Goal: Information Seeking & Learning: Learn about a topic

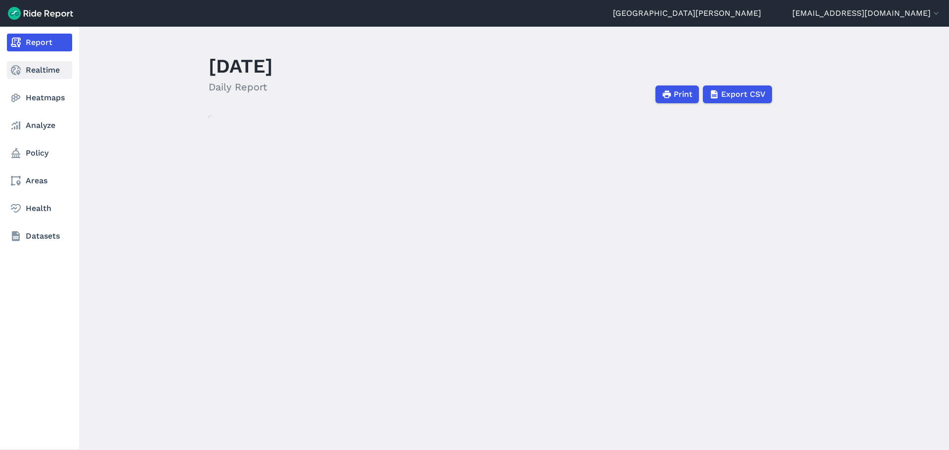
click at [25, 70] on link "Realtime" at bounding box center [39, 70] width 65 height 18
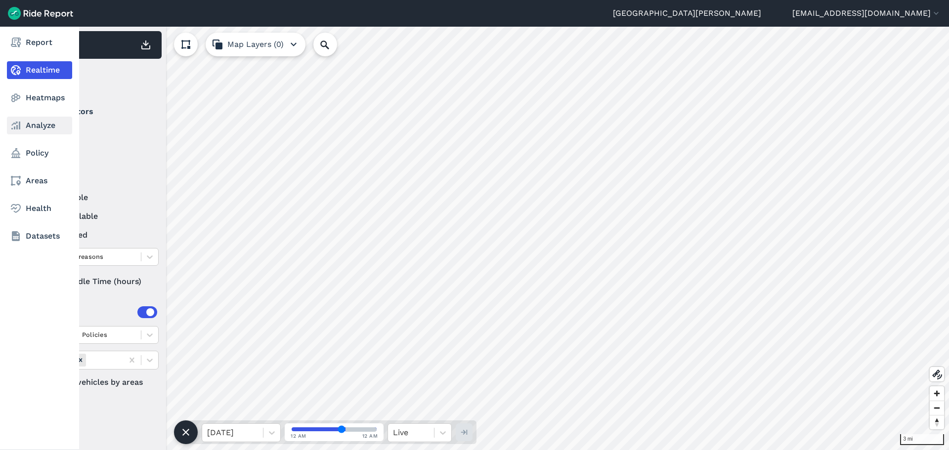
click at [50, 119] on link "Analyze" at bounding box center [39, 126] width 65 height 18
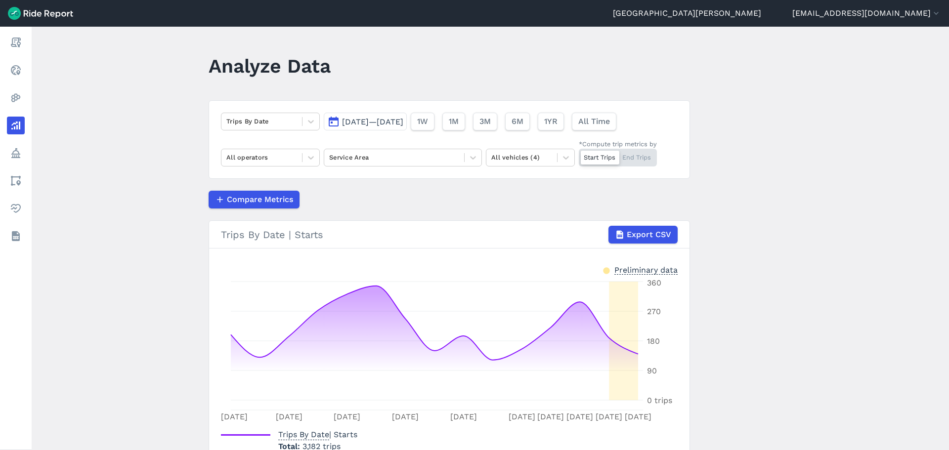
click at [403, 125] on span "[DATE]—[DATE]" at bounding box center [372, 121] width 61 height 9
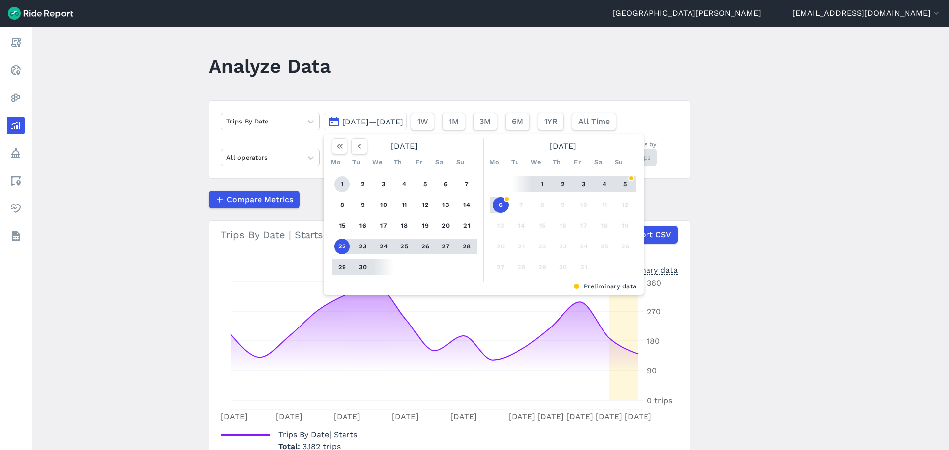
click at [342, 184] on button "1" at bounding box center [342, 184] width 16 height 16
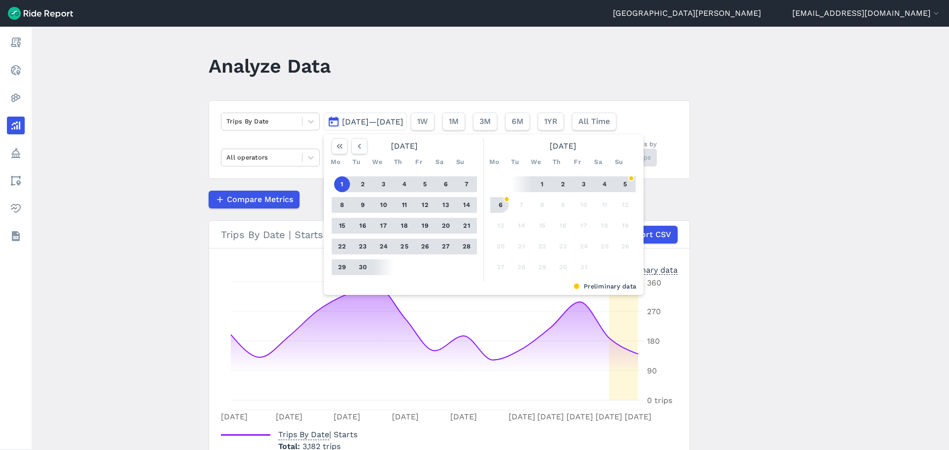
click at [499, 207] on button "6" at bounding box center [501, 205] width 16 height 16
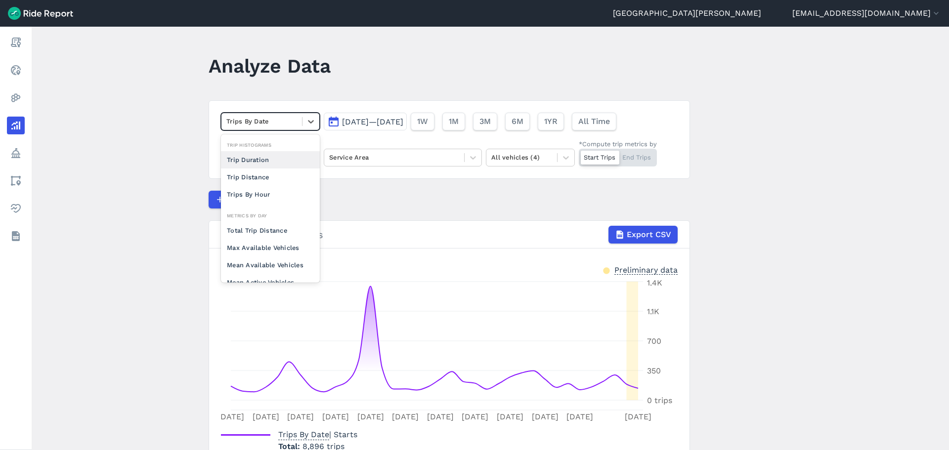
click at [299, 118] on div "Trips By Date" at bounding box center [261, 121] width 81 height 15
click at [289, 245] on div "Max Available Vehicles" at bounding box center [270, 247] width 99 height 17
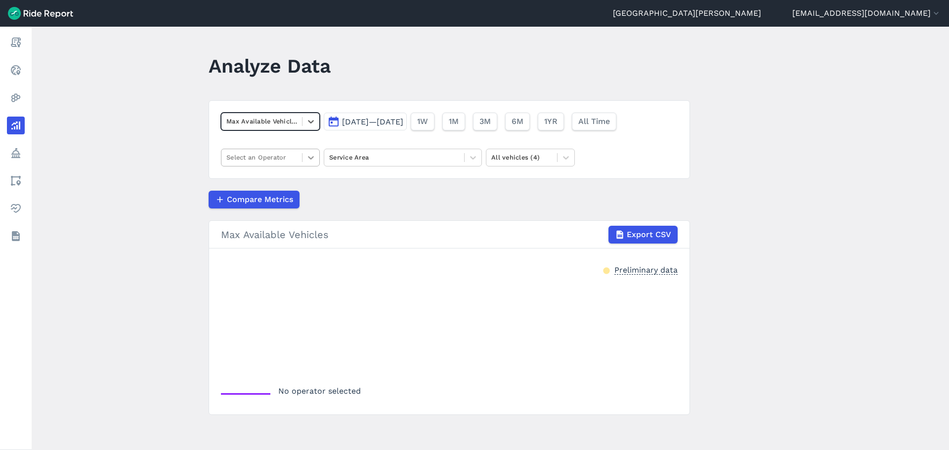
click at [302, 156] on div at bounding box center [310, 157] width 17 height 17
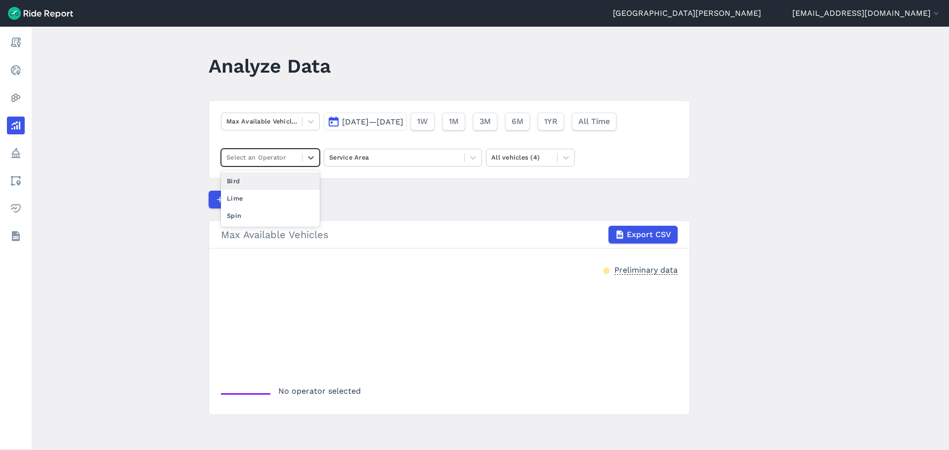
click at [254, 180] on div "Bird" at bounding box center [270, 180] width 99 height 17
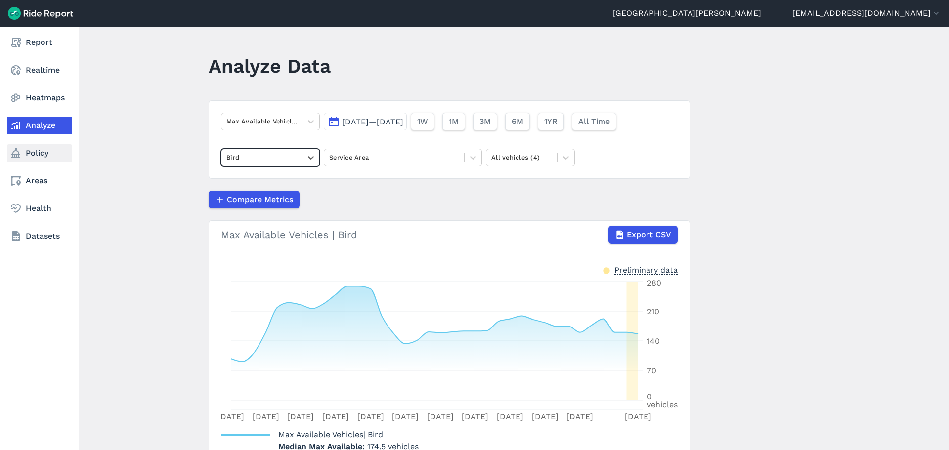
click at [33, 161] on link "Policy" at bounding box center [39, 153] width 65 height 18
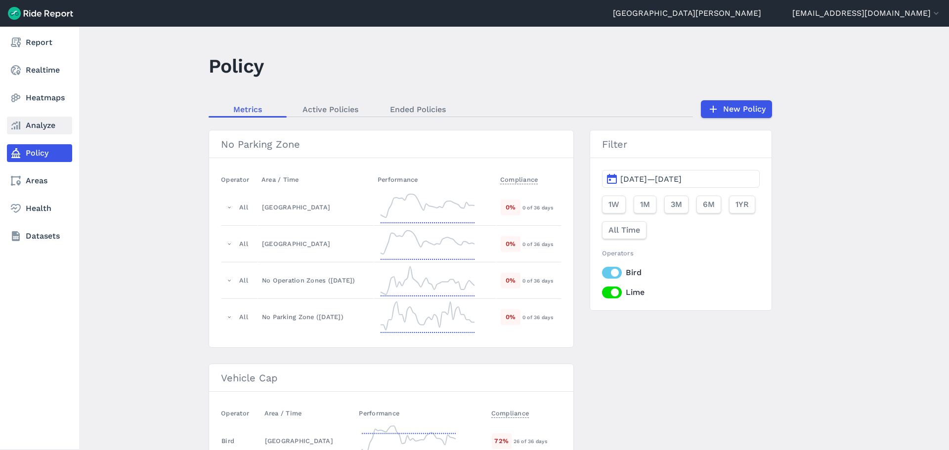
click at [16, 125] on use at bounding box center [15, 126] width 9 height 8
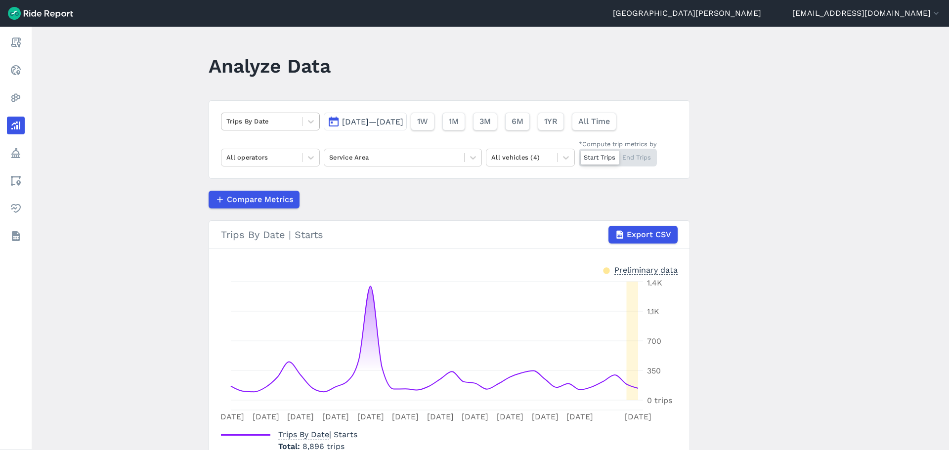
click at [286, 120] on div at bounding box center [261, 121] width 71 height 11
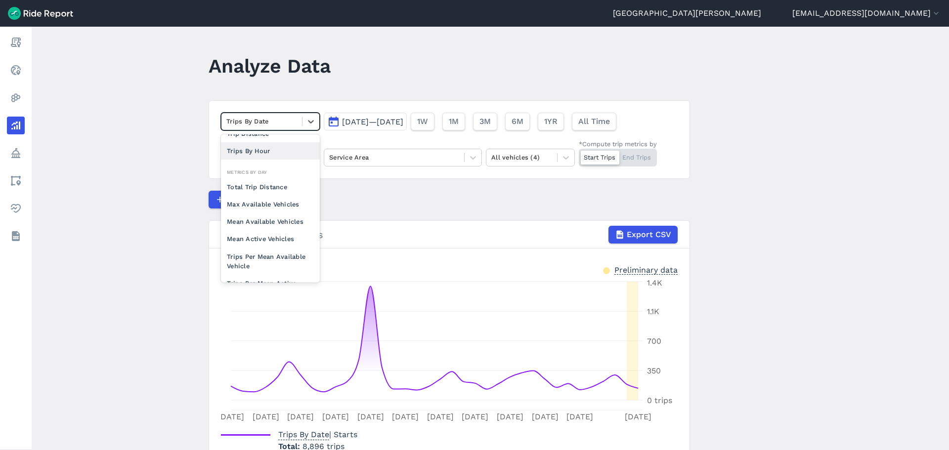
scroll to position [86, 0]
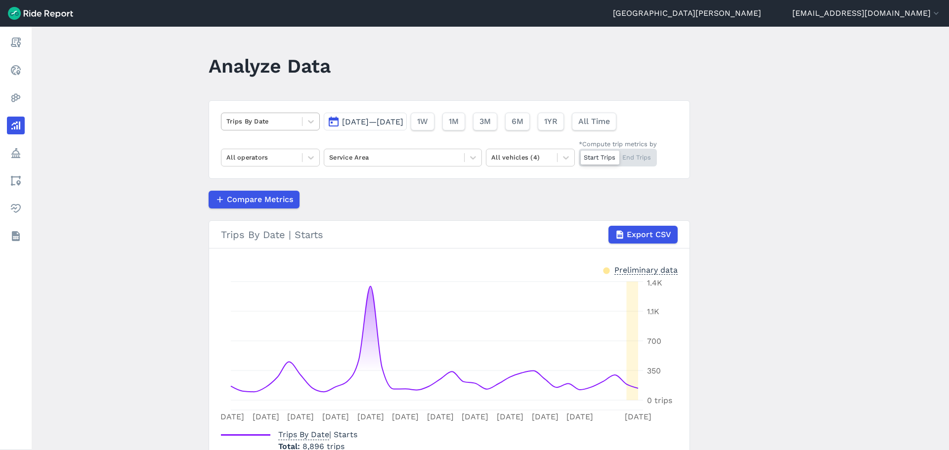
click at [296, 125] on div "Trips By Date" at bounding box center [261, 121] width 81 height 15
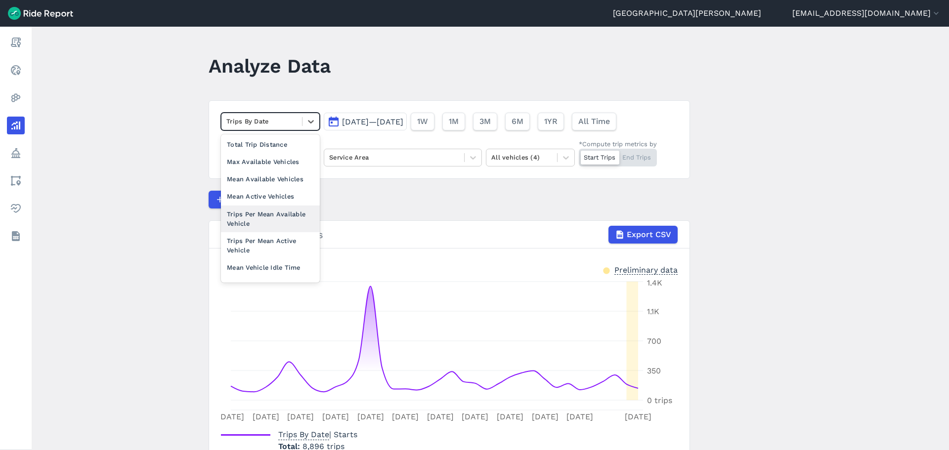
click at [283, 218] on div "Trips Per Mean Available Vehicle" at bounding box center [270, 219] width 99 height 27
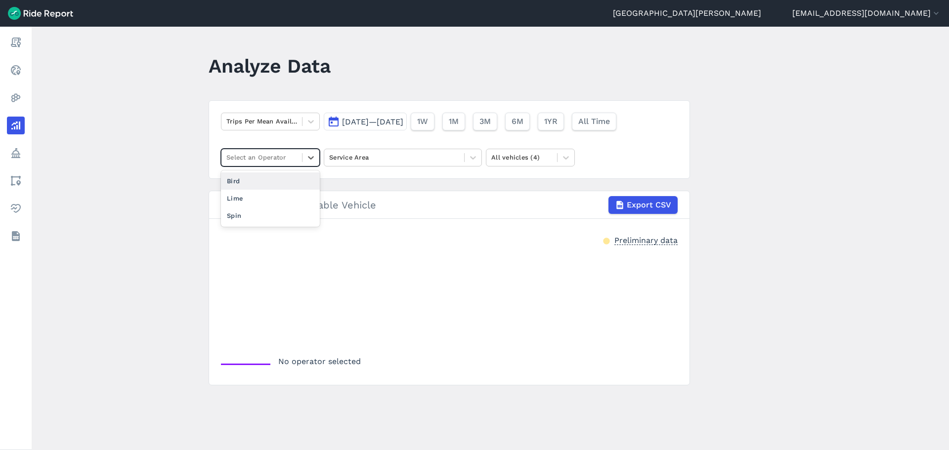
click at [290, 163] on div at bounding box center [261, 157] width 71 height 11
click at [270, 184] on div "Bird" at bounding box center [270, 180] width 99 height 17
